Goal: Information Seeking & Learning: Learn about a topic

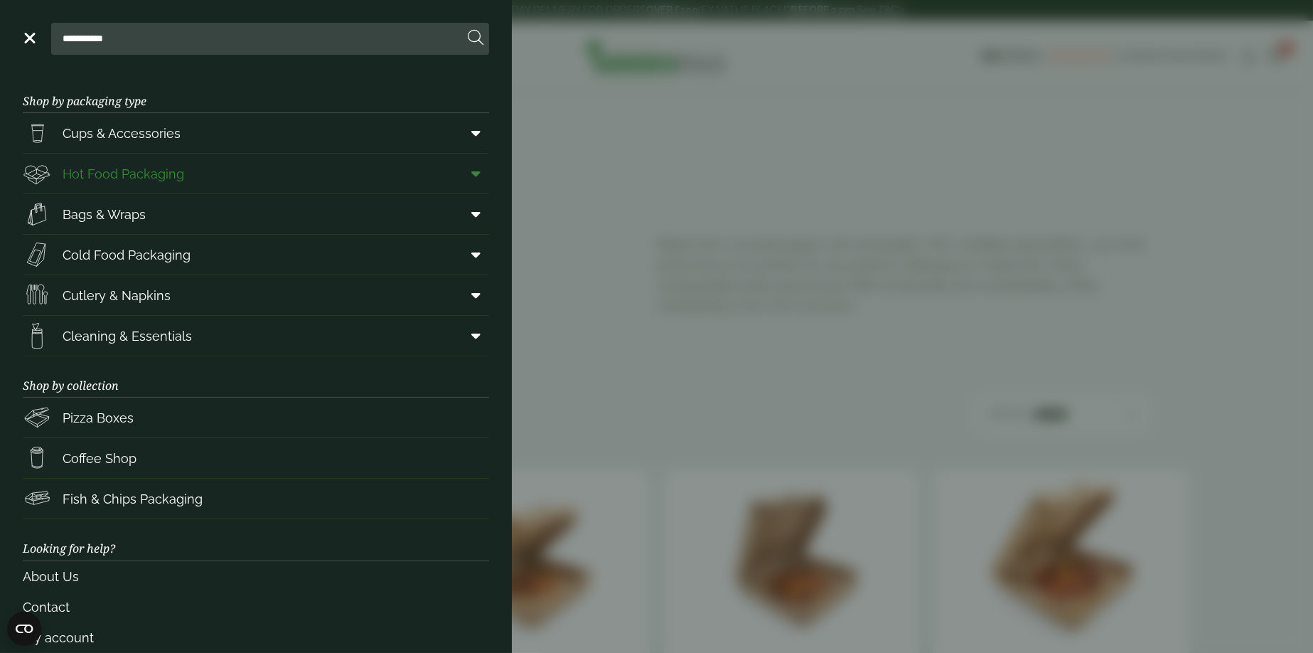
click at [156, 171] on span "Hot Food Packaging" at bounding box center [124, 173] width 122 height 19
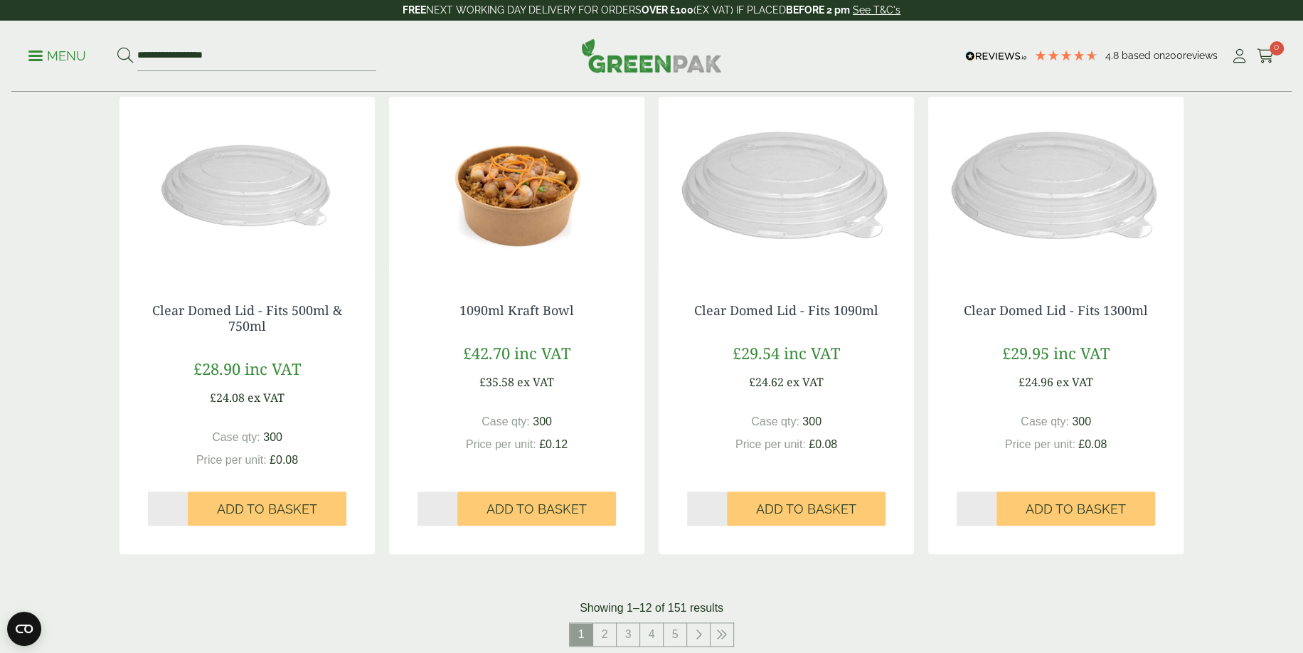
scroll to position [1280, 0]
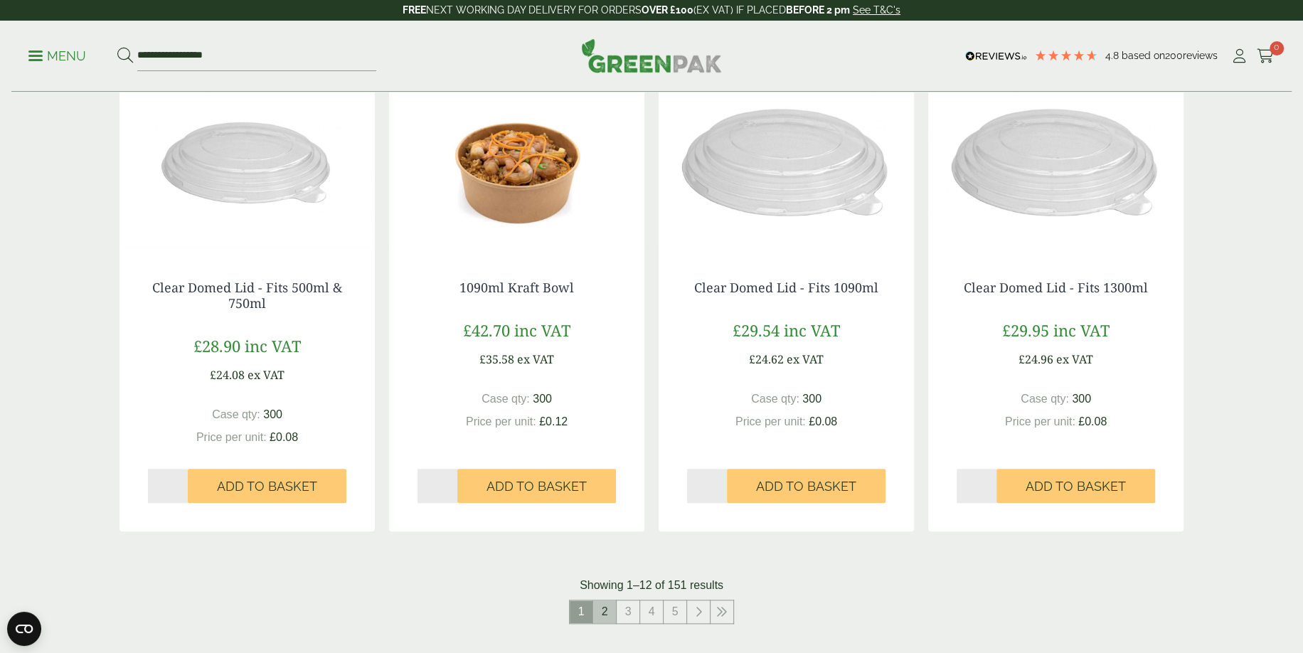
click at [606, 607] on link "2" at bounding box center [604, 611] width 23 height 23
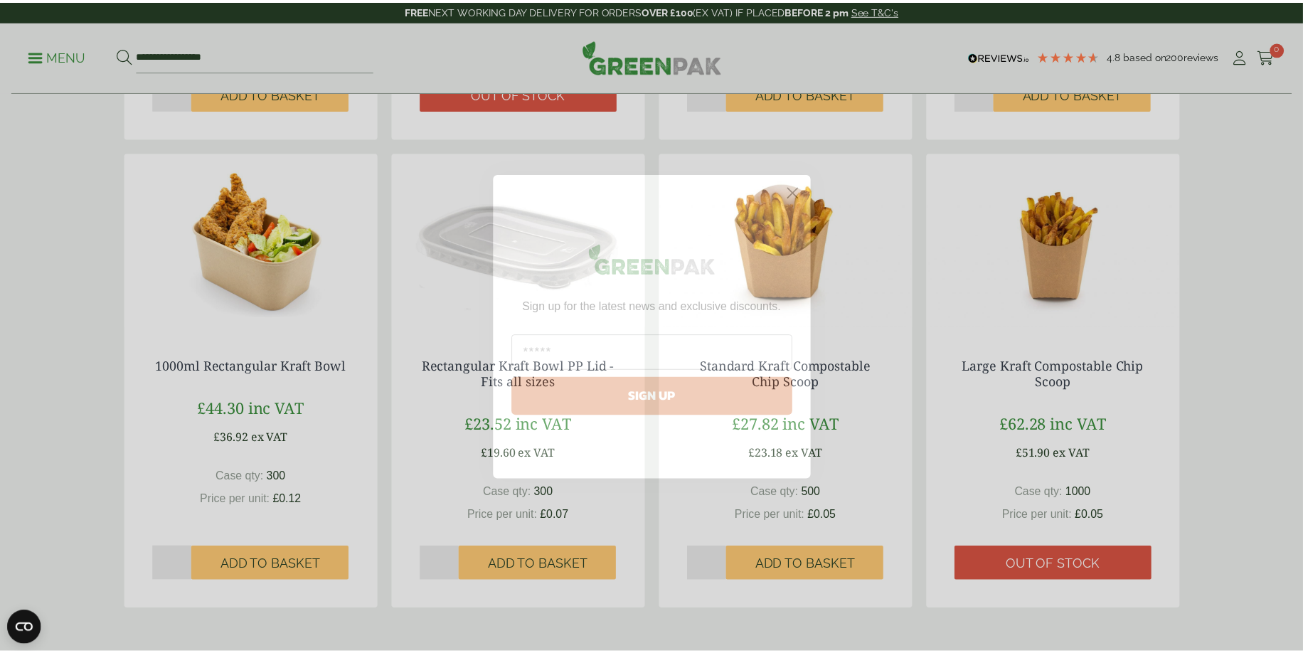
scroll to position [1209, 0]
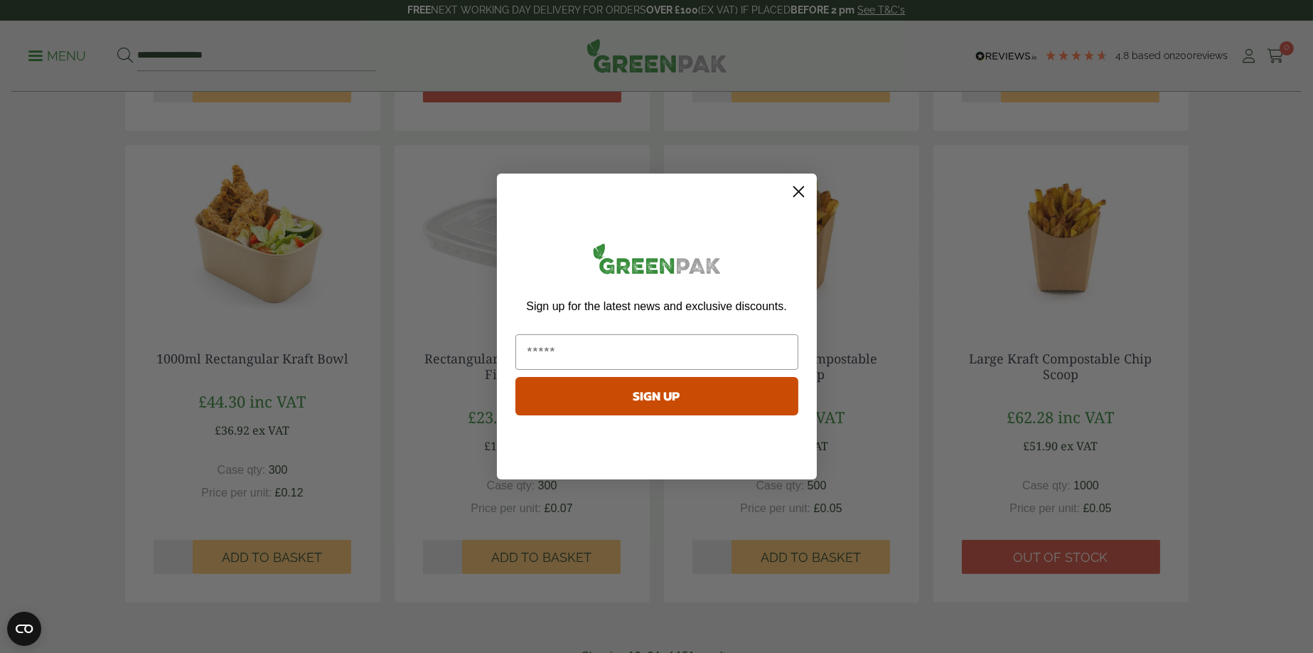
click at [801, 195] on icon "Close dialog" at bounding box center [799, 192] width 10 height 10
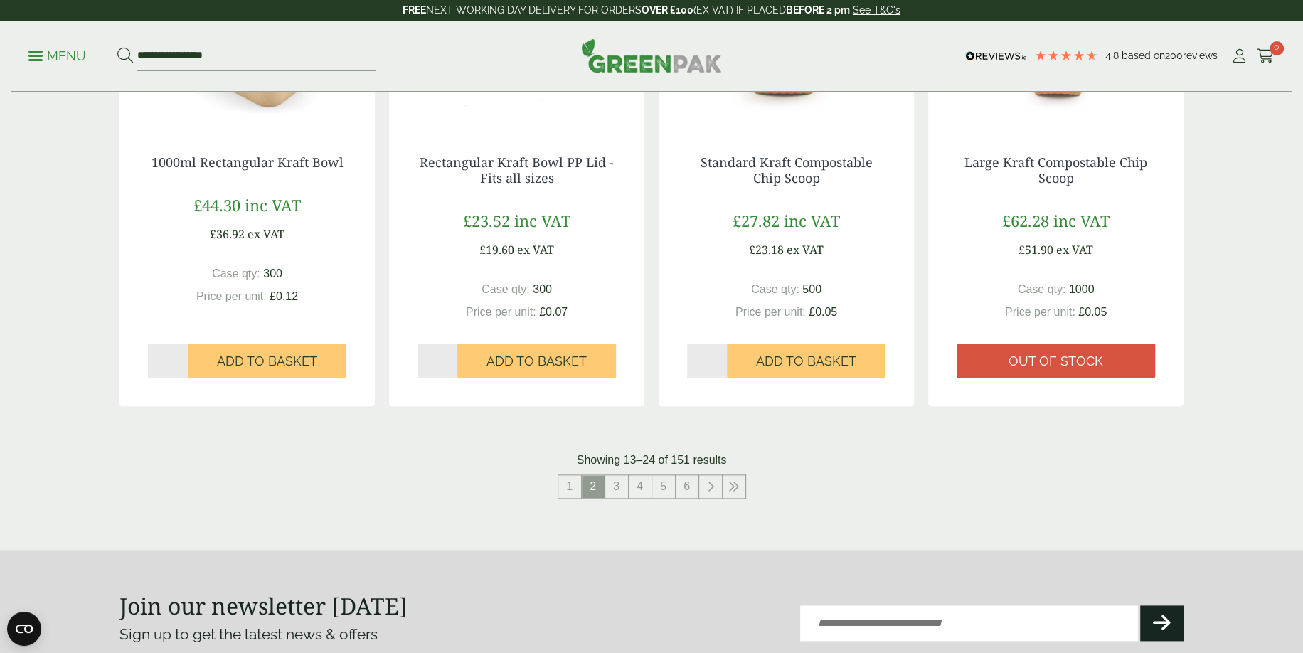
scroll to position [1422, 0]
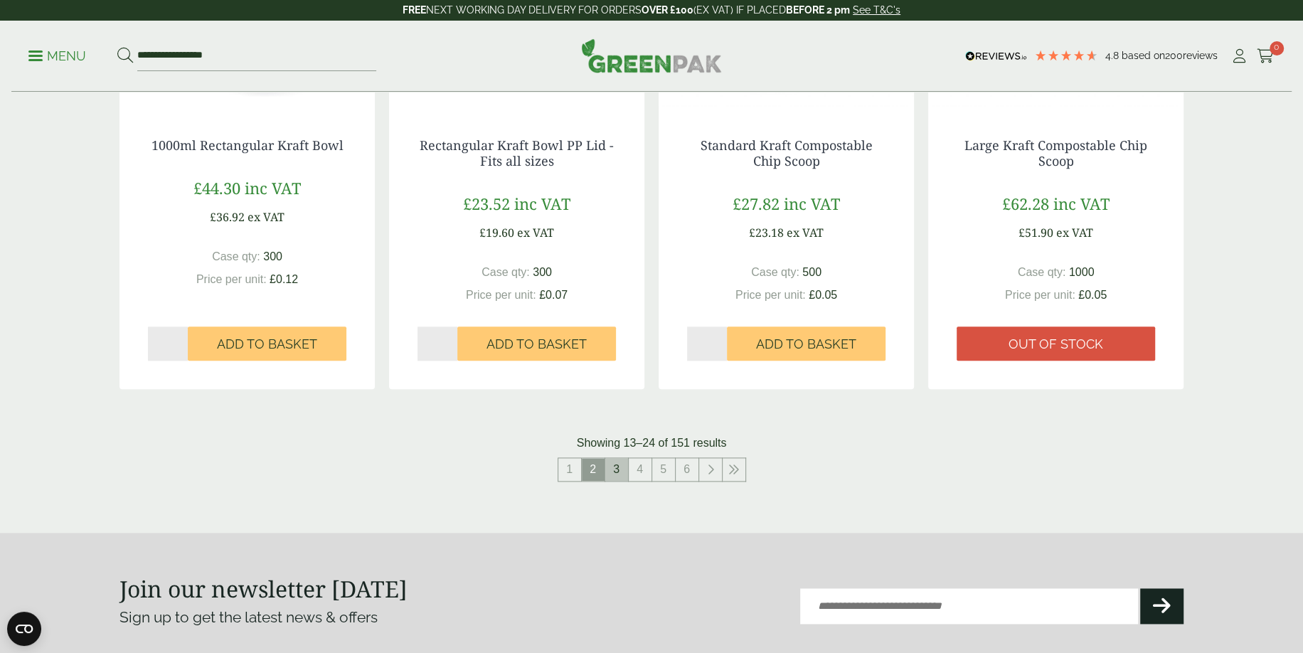
click at [624, 471] on link "3" at bounding box center [616, 469] width 23 height 23
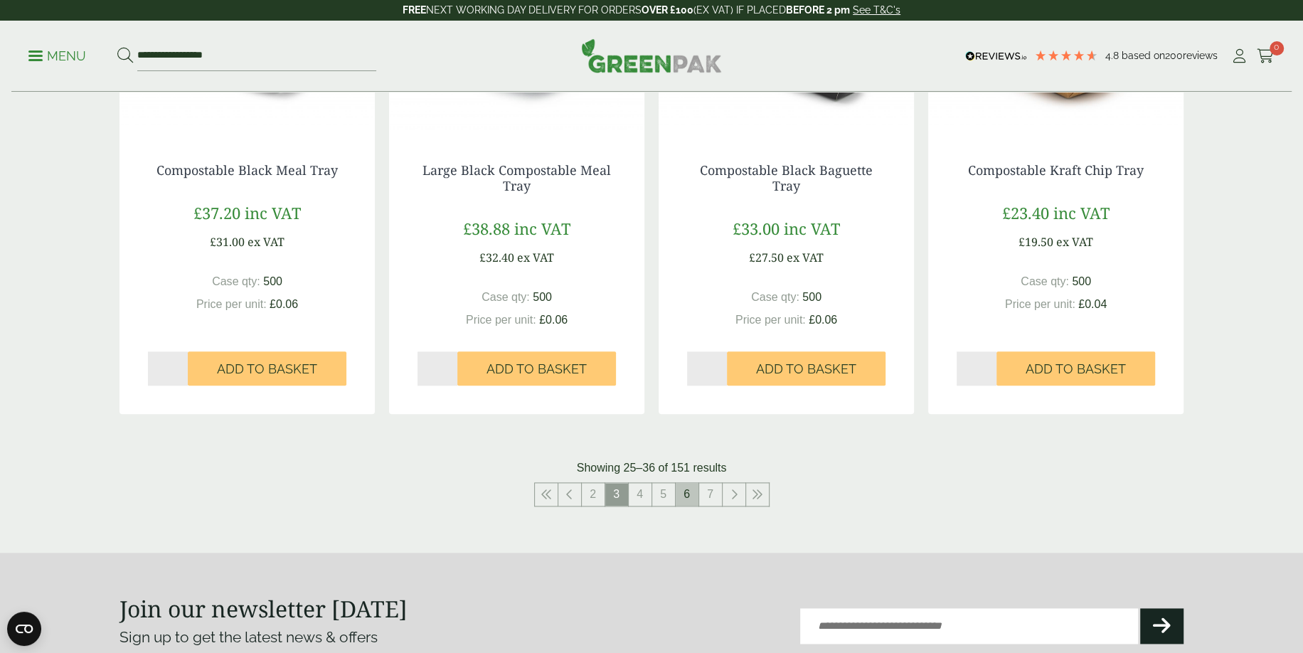
scroll to position [1422, 0]
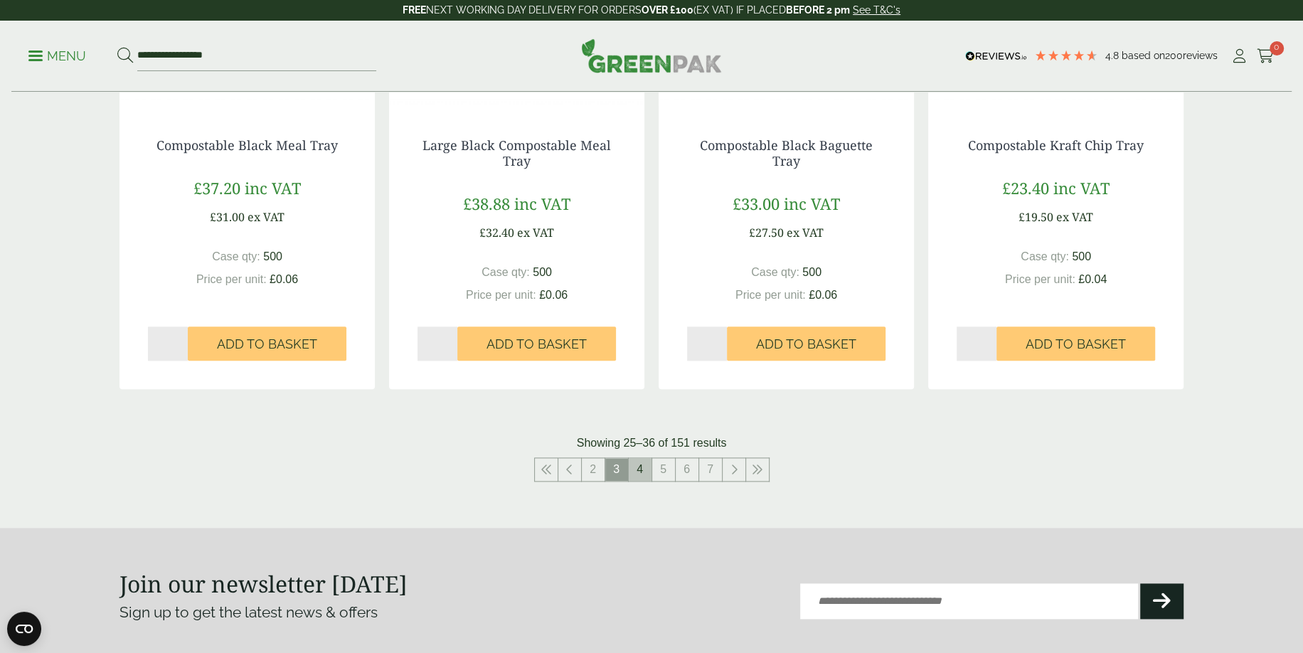
click at [644, 474] on link "4" at bounding box center [640, 469] width 23 height 23
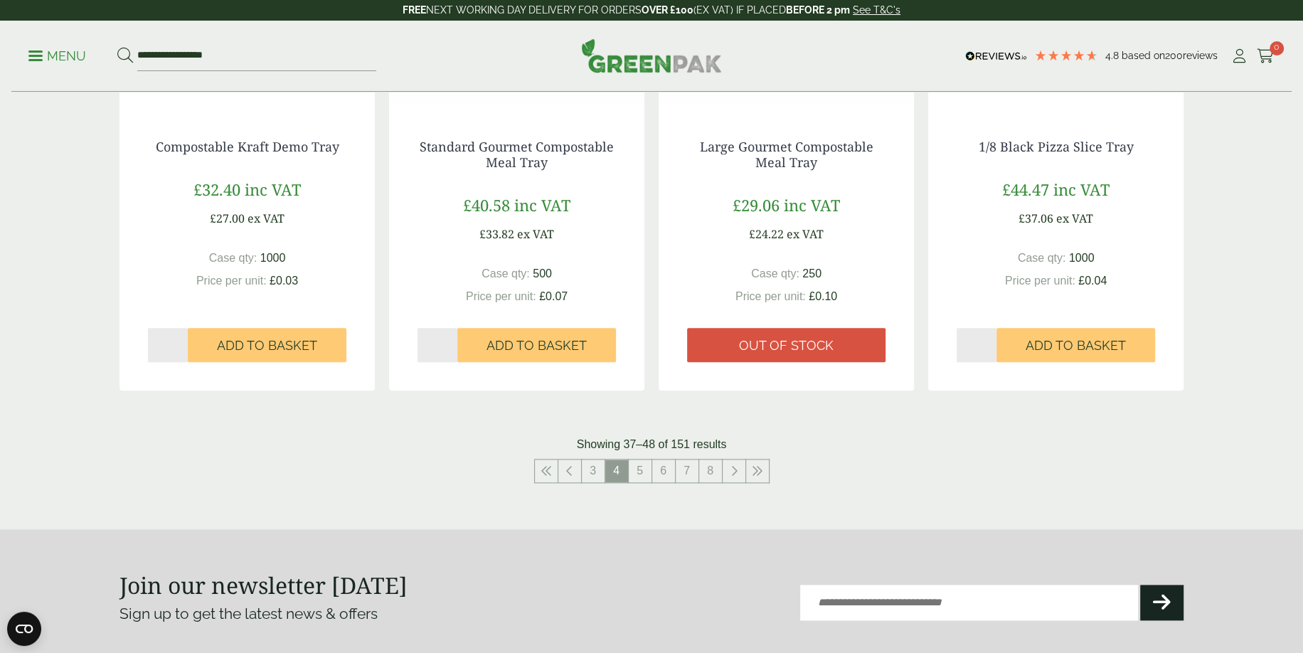
scroll to position [1422, 0]
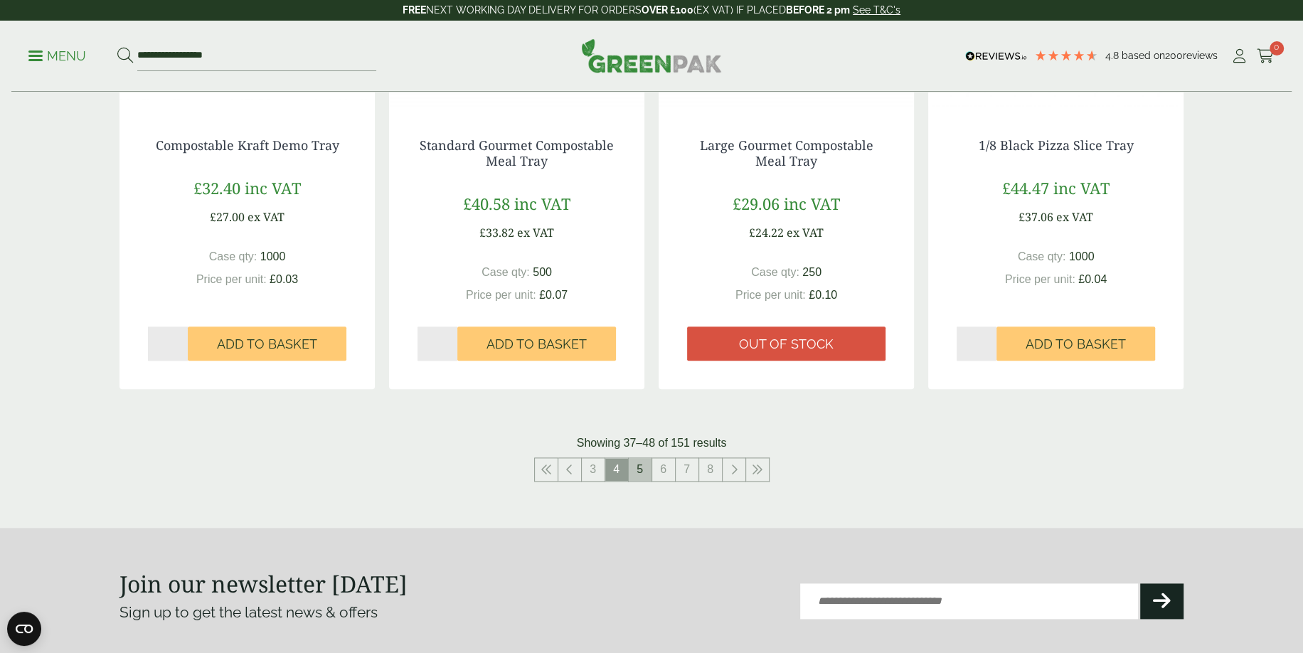
drag, startPoint x: 638, startPoint y: 455, endPoint x: 639, endPoint y: 474, distance: 19.2
click at [639, 475] on link "5" at bounding box center [640, 469] width 23 height 23
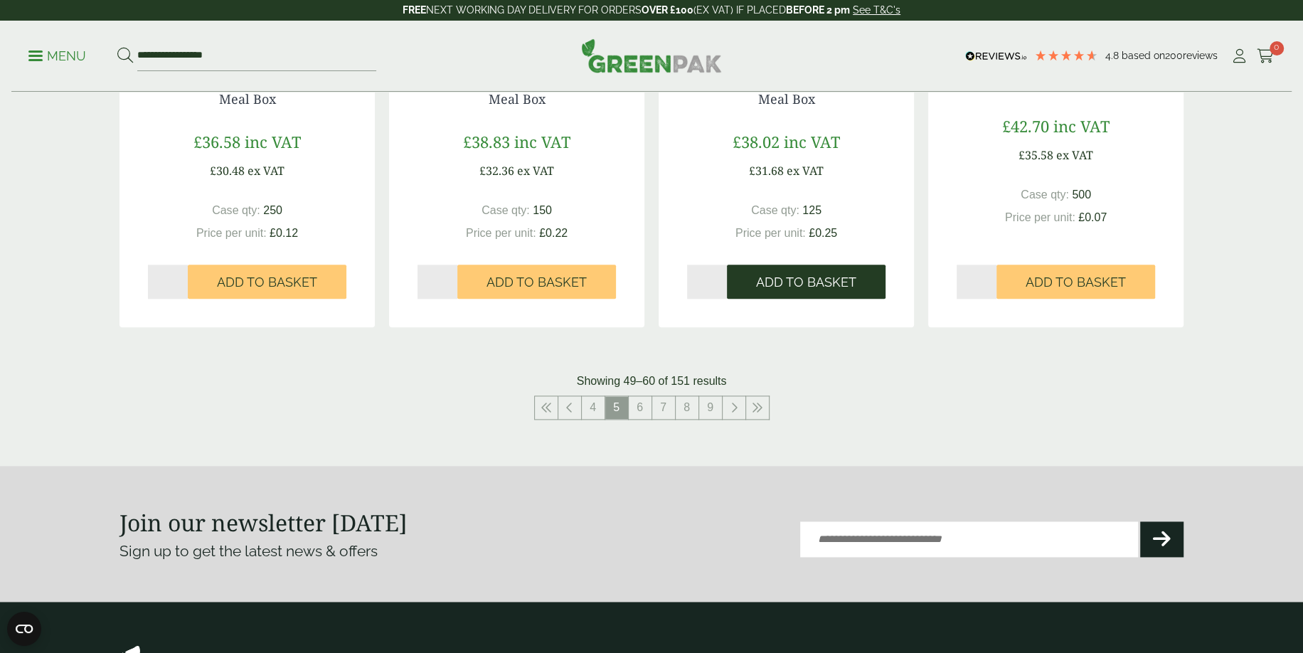
scroll to position [1493, 0]
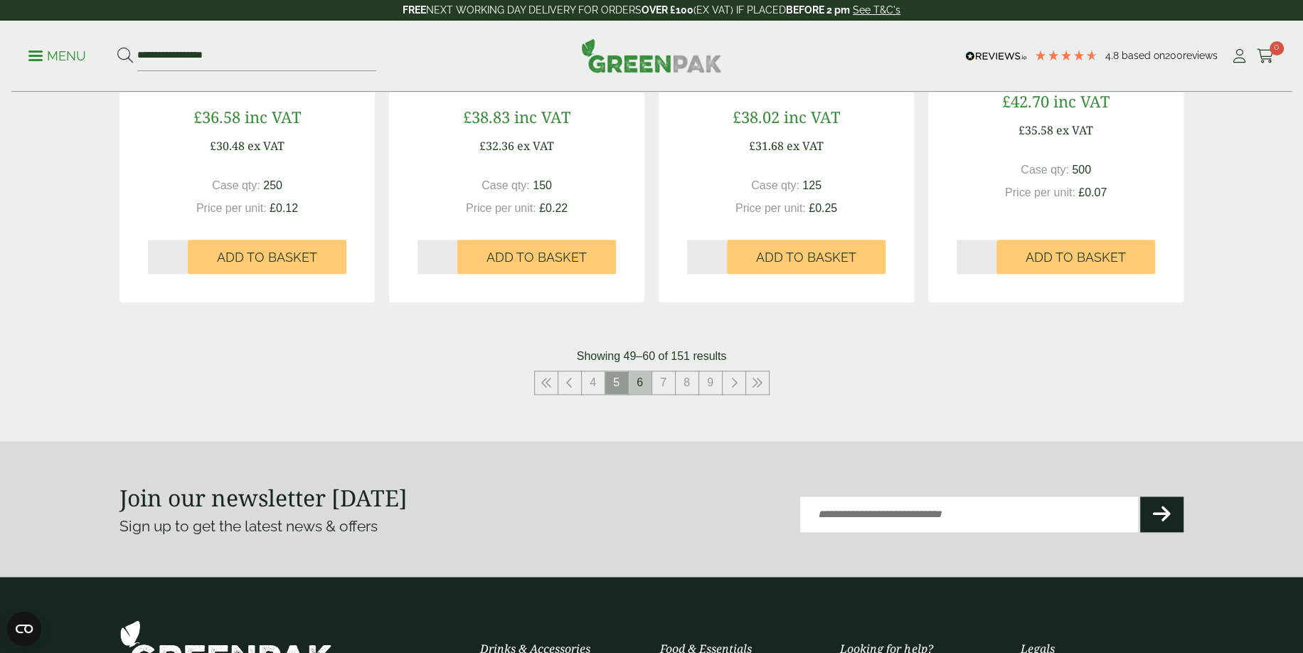
click at [634, 382] on link "6" at bounding box center [640, 382] width 23 height 23
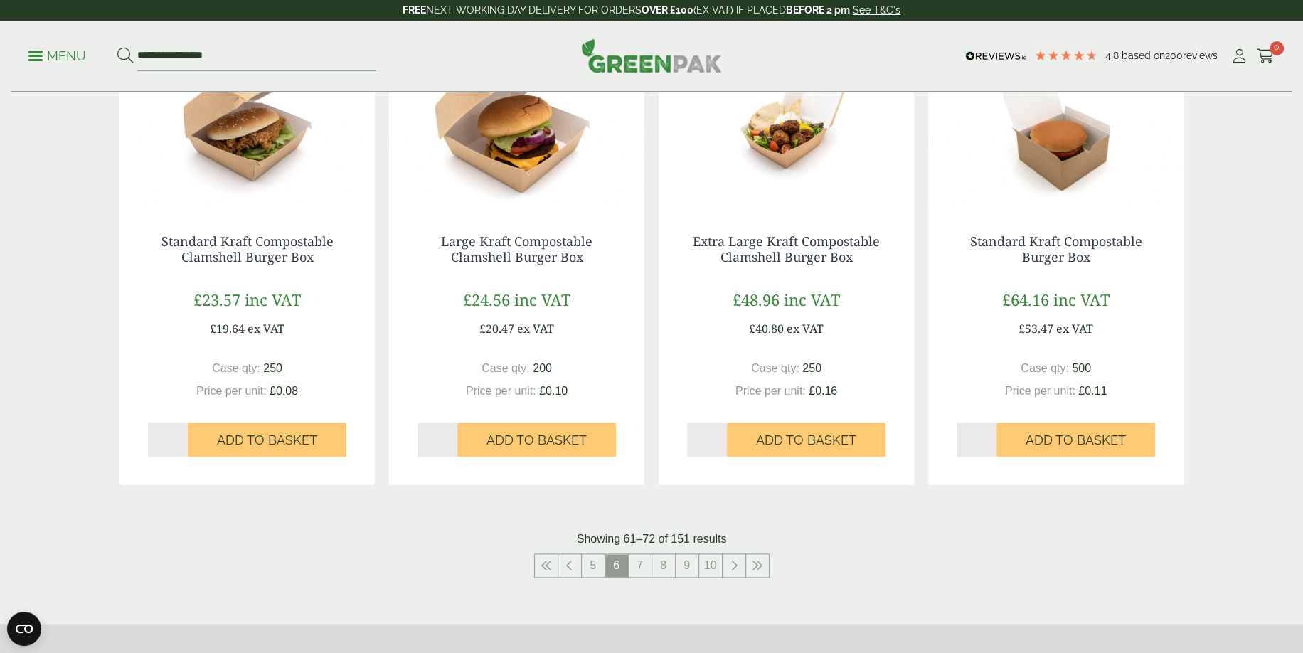
scroll to position [1351, 0]
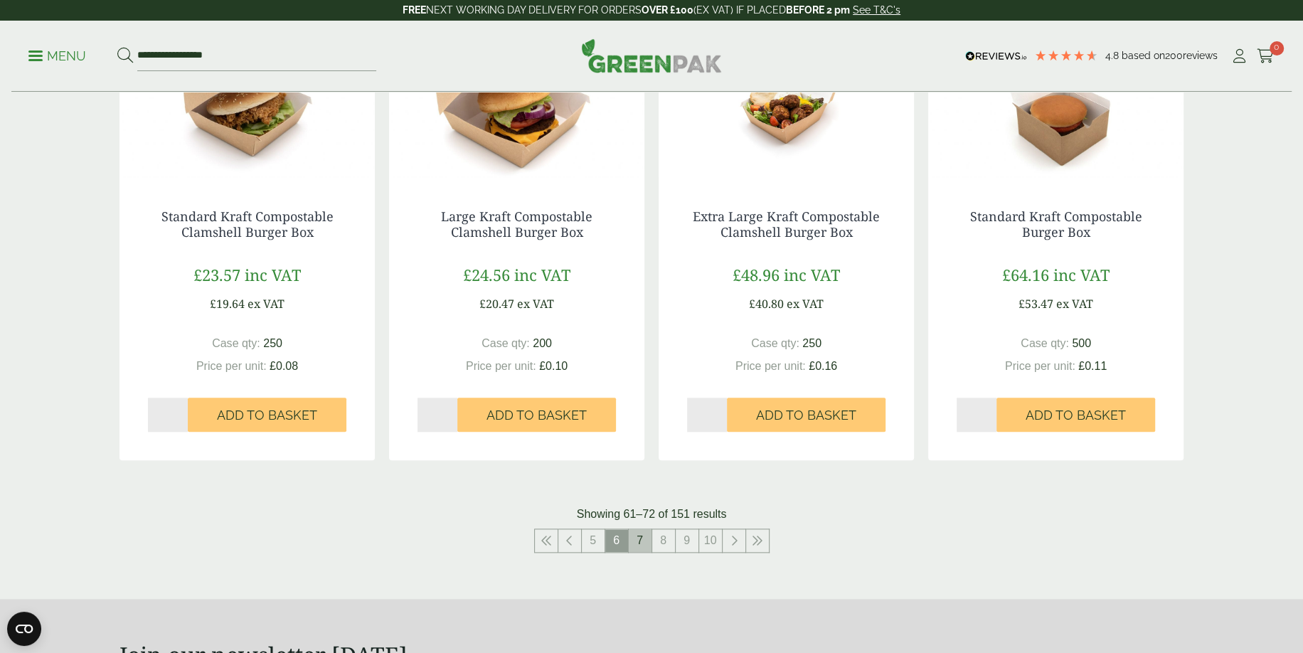
click at [639, 538] on link "7" at bounding box center [640, 540] width 23 height 23
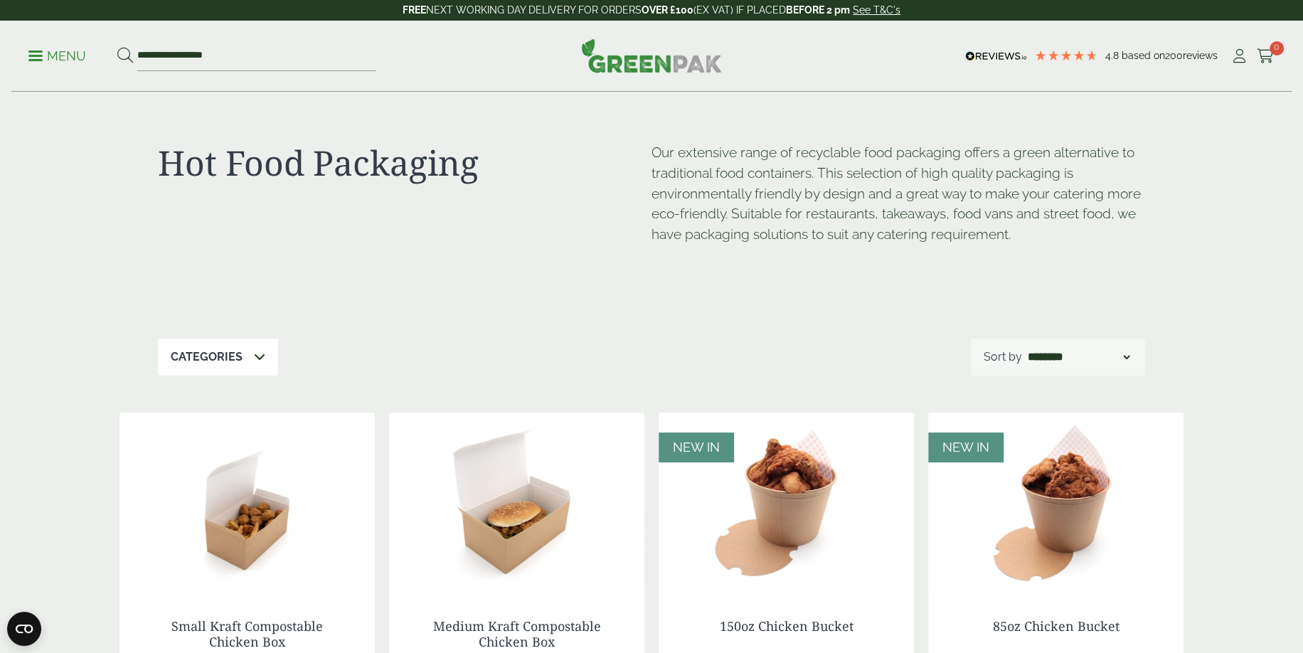
click at [36, 64] on p "Menu" at bounding box center [57, 56] width 58 height 17
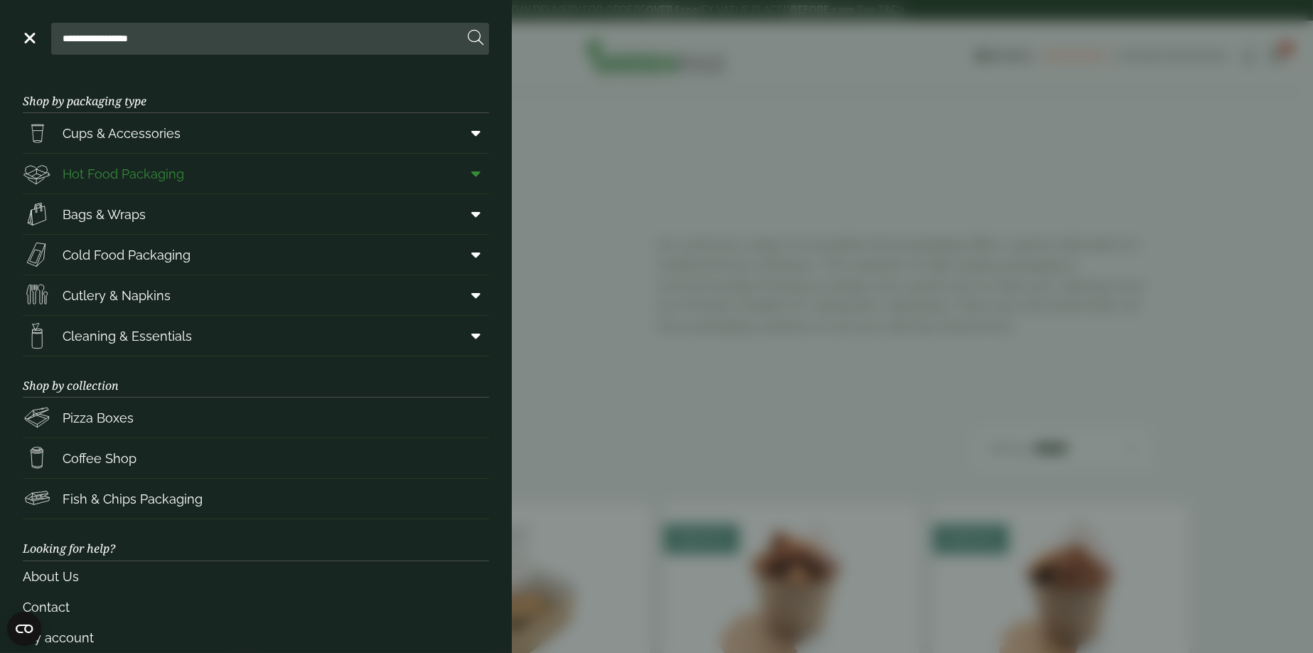
click at [473, 171] on span at bounding box center [473, 173] width 32 height 27
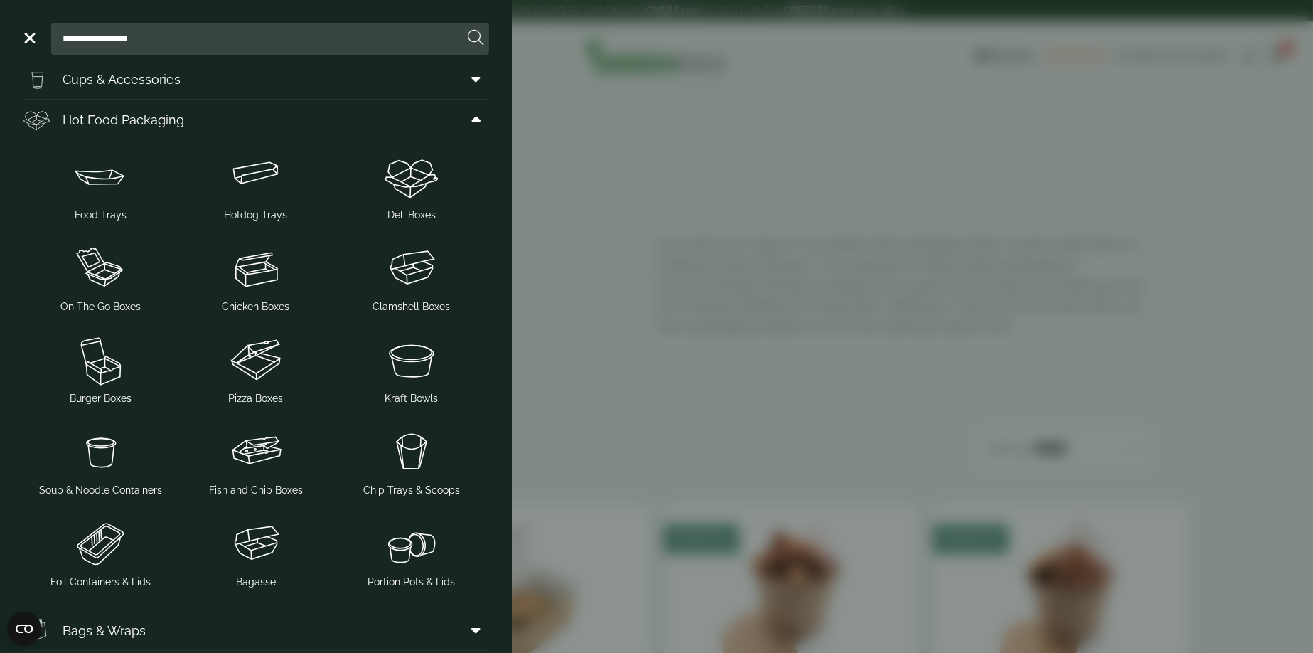
scroll to position [71, 0]
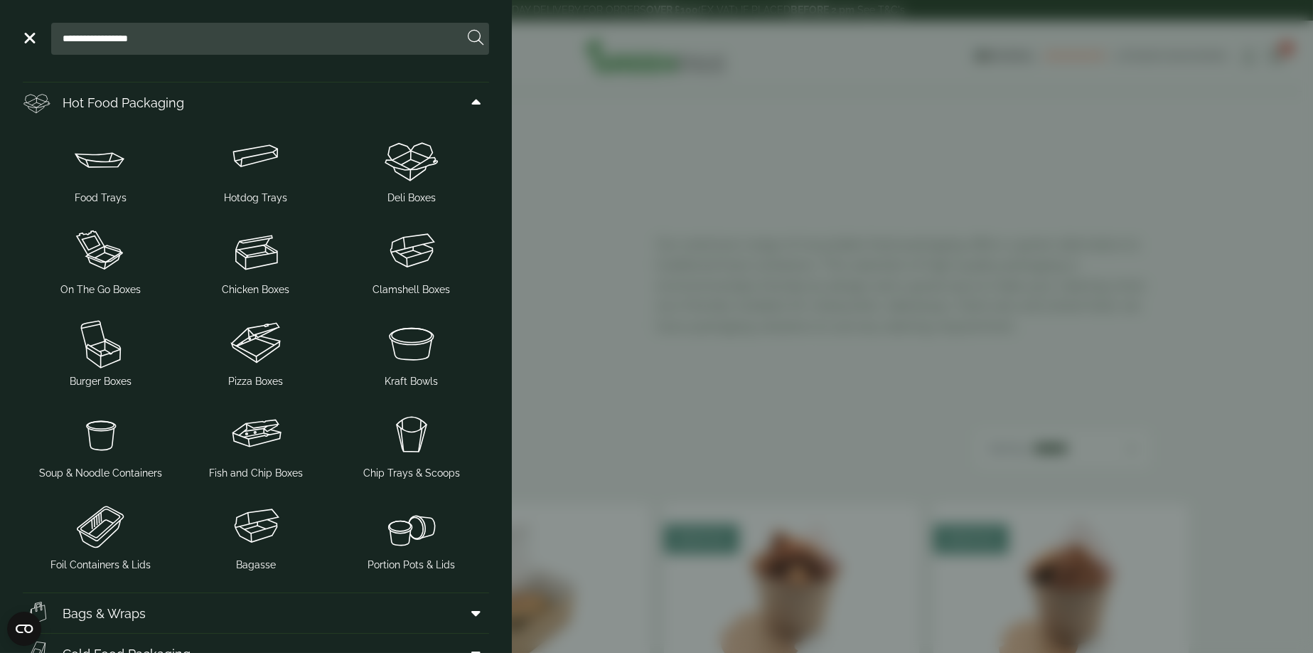
click at [180, 46] on input "**********" at bounding box center [260, 38] width 407 height 30
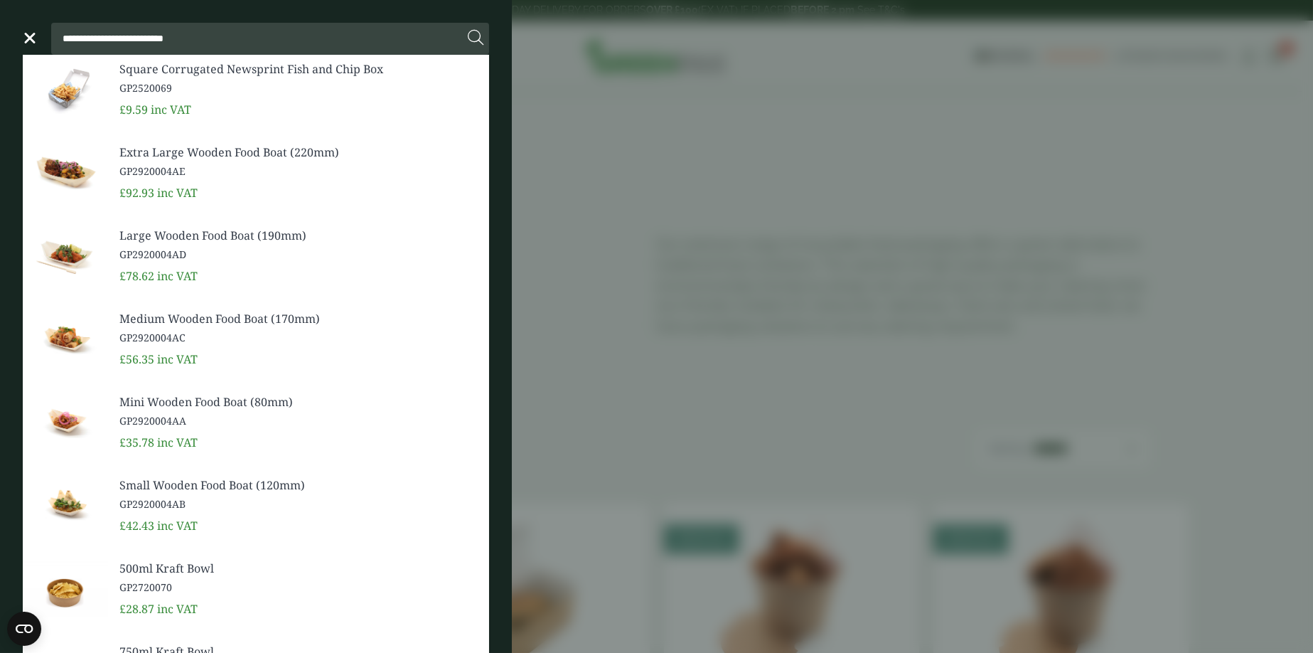
type input "**********"
click at [468, 29] on button at bounding box center [476, 38] width 16 height 18
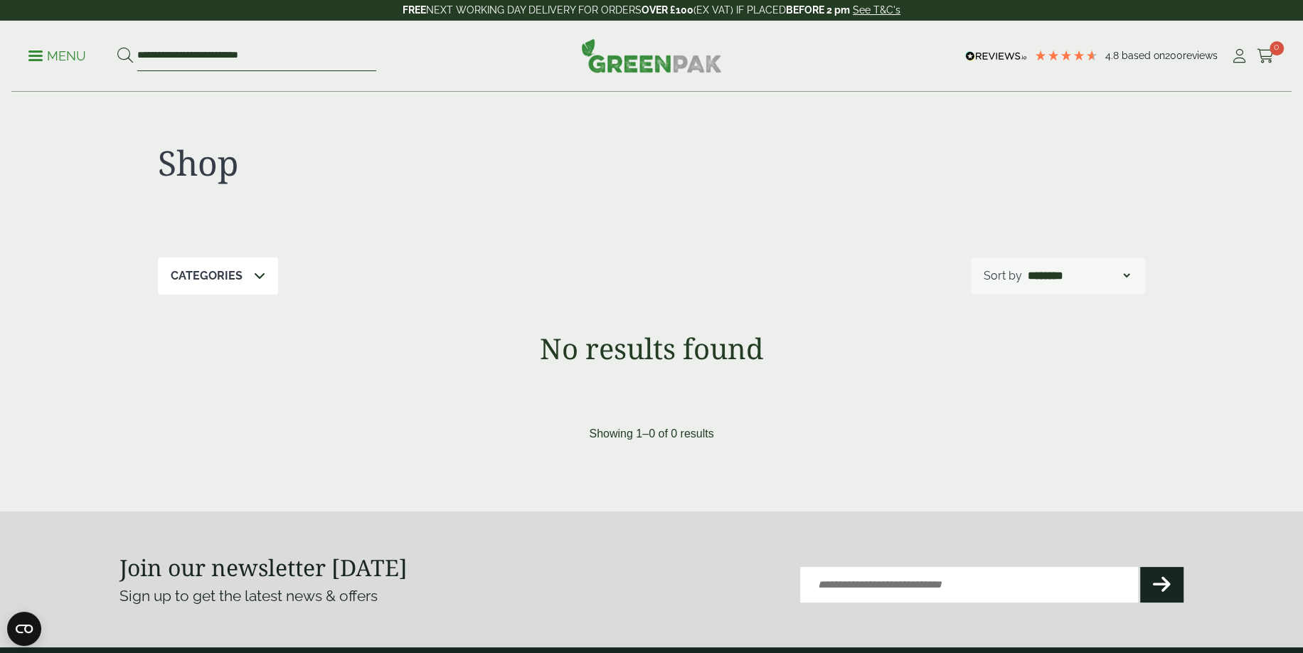
drag, startPoint x: 176, startPoint y: 53, endPoint x: 0, endPoint y: 46, distance: 176.5
click at [0, 46] on div "**********" at bounding box center [651, 56] width 1303 height 71
type input "**********"
click at [117, 47] on button at bounding box center [125, 56] width 16 height 18
